Goal: Transaction & Acquisition: Purchase product/service

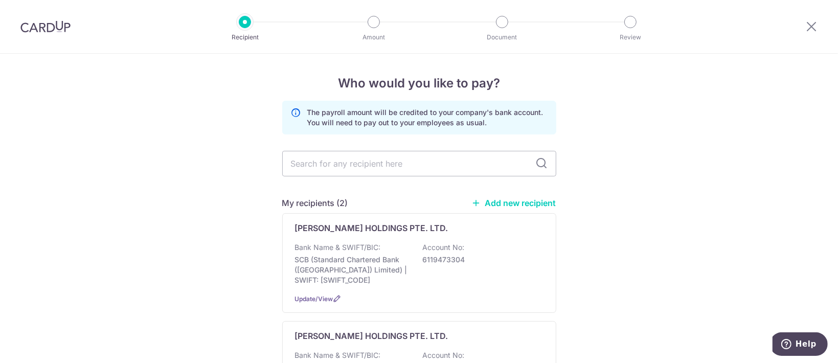
click at [819, 22] on div at bounding box center [810, 26] width 53 height 53
click at [815, 30] on icon at bounding box center [811, 26] width 12 height 13
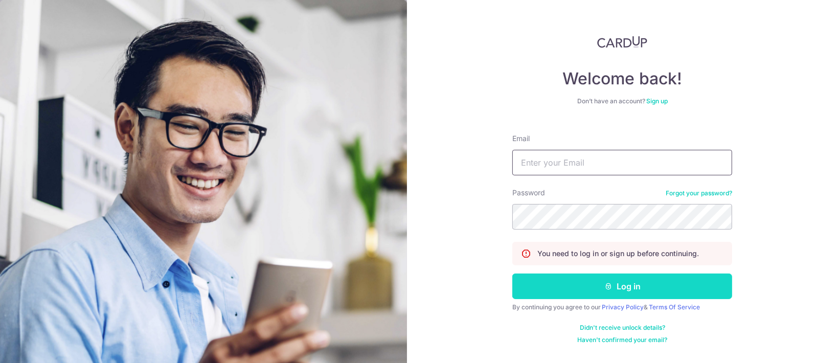
type input "ethel@edithpatisserie.com"
click at [589, 274] on button "Log in" at bounding box center [622, 286] width 220 height 26
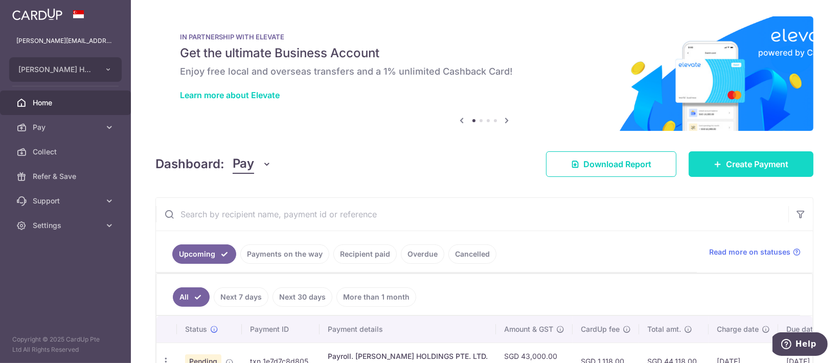
click at [753, 165] on span "Create Payment" at bounding box center [757, 164] width 62 height 12
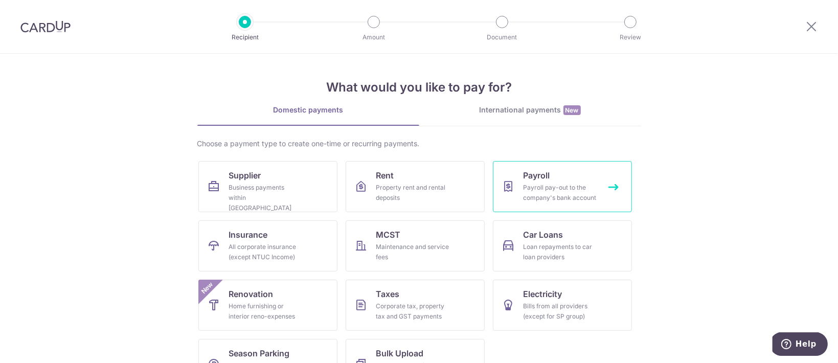
click at [525, 172] on span "Payroll" at bounding box center [536, 175] width 27 height 12
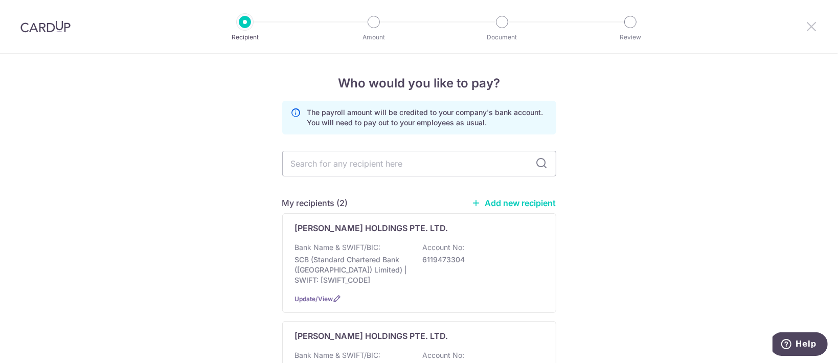
click at [810, 31] on icon at bounding box center [811, 26] width 12 height 13
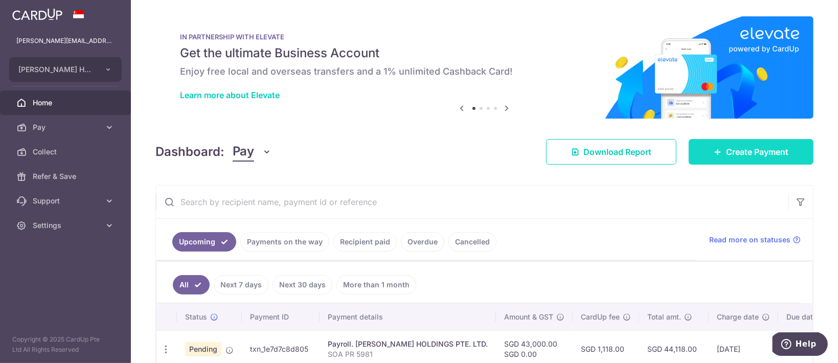
click at [733, 160] on link "Create Payment" at bounding box center [750, 152] width 125 height 26
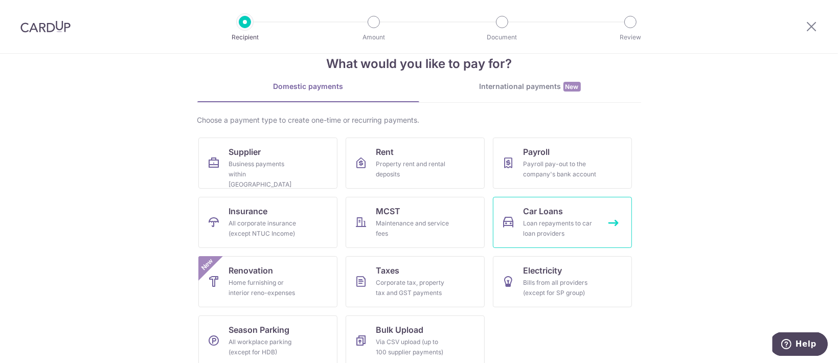
scroll to position [35, 0]
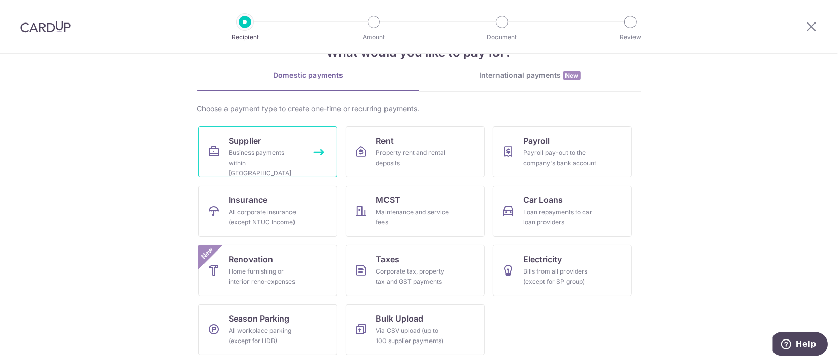
click at [292, 167] on div "Business payments within Singapore" at bounding box center [266, 163] width 74 height 31
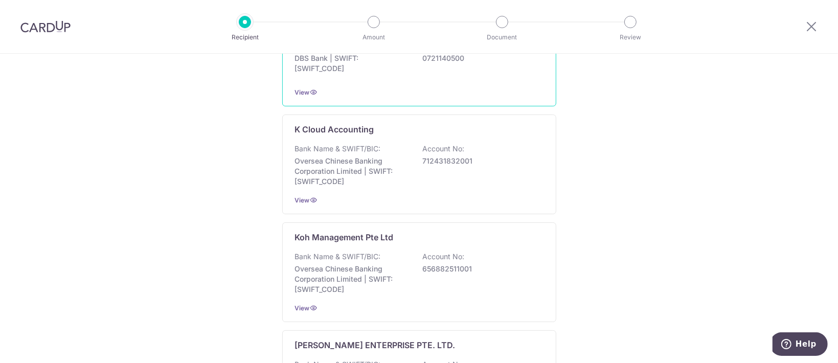
scroll to position [2069, 0]
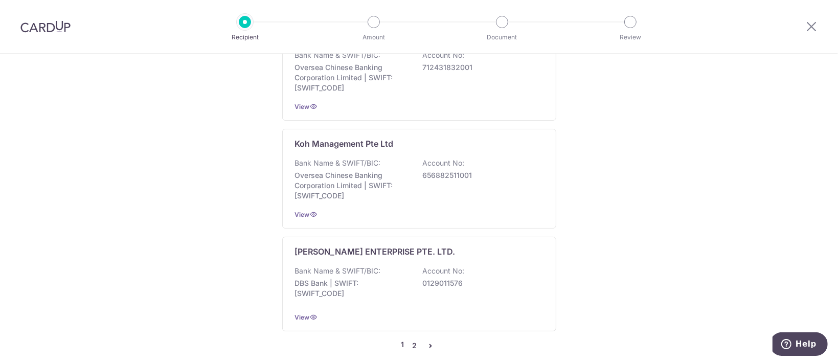
click at [408, 339] on link "2" at bounding box center [414, 345] width 12 height 12
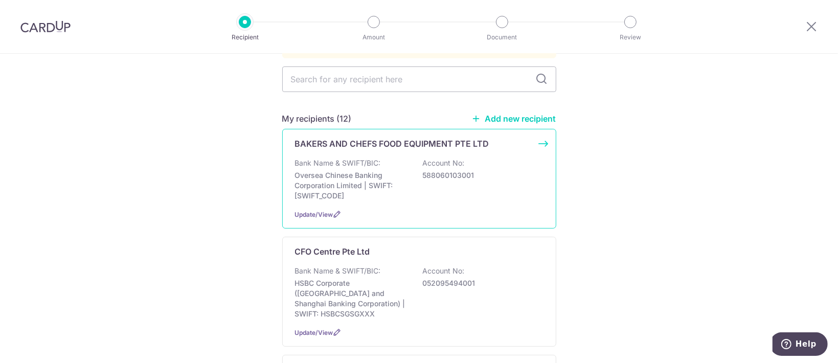
scroll to position [0, 0]
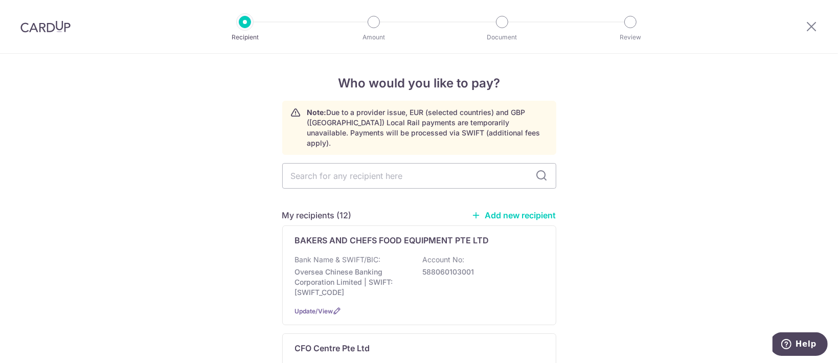
click at [520, 210] on link "Add new recipient" at bounding box center [514, 215] width 84 height 10
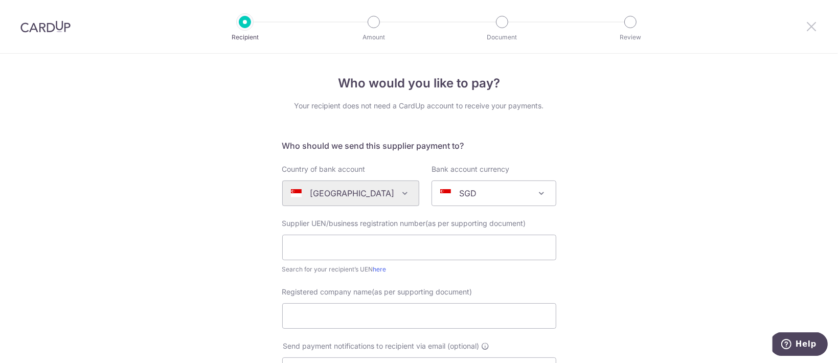
drag, startPoint x: 810, startPoint y: 26, endPoint x: 493, endPoint y: 64, distance: 319.6
click at [810, 27] on icon at bounding box center [811, 26] width 12 height 13
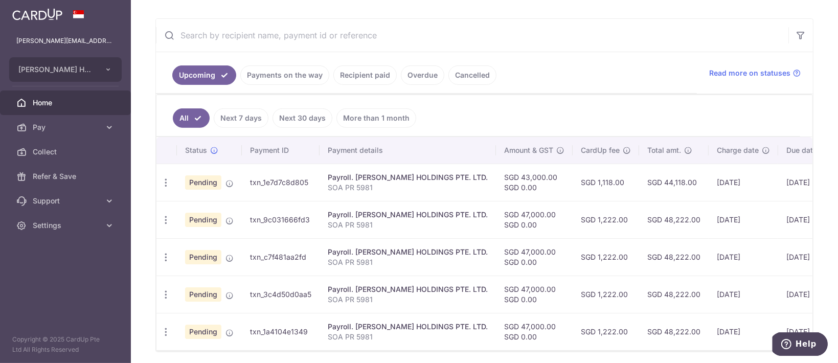
scroll to position [73, 0]
